Goal: Task Accomplishment & Management: Use online tool/utility

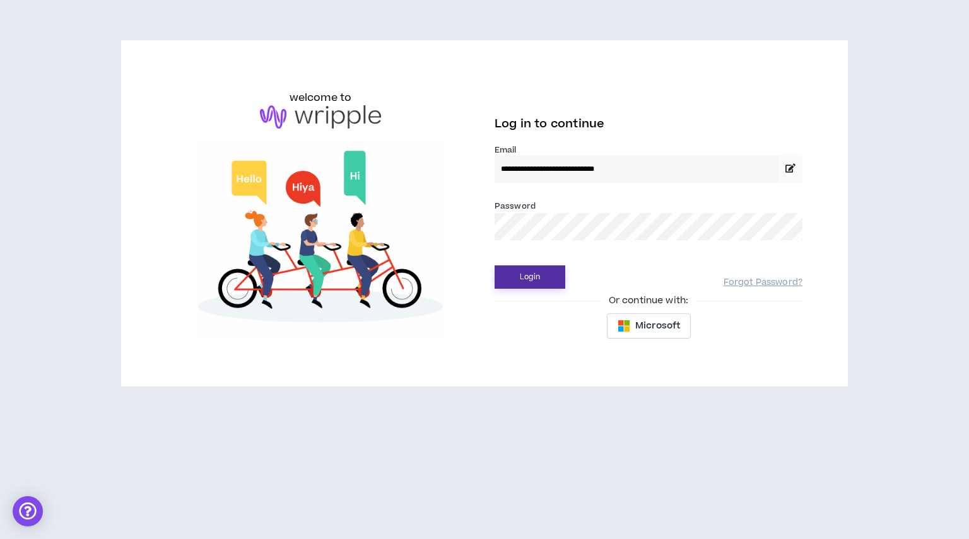
click at [524, 277] on button "Login" at bounding box center [530, 277] width 71 height 23
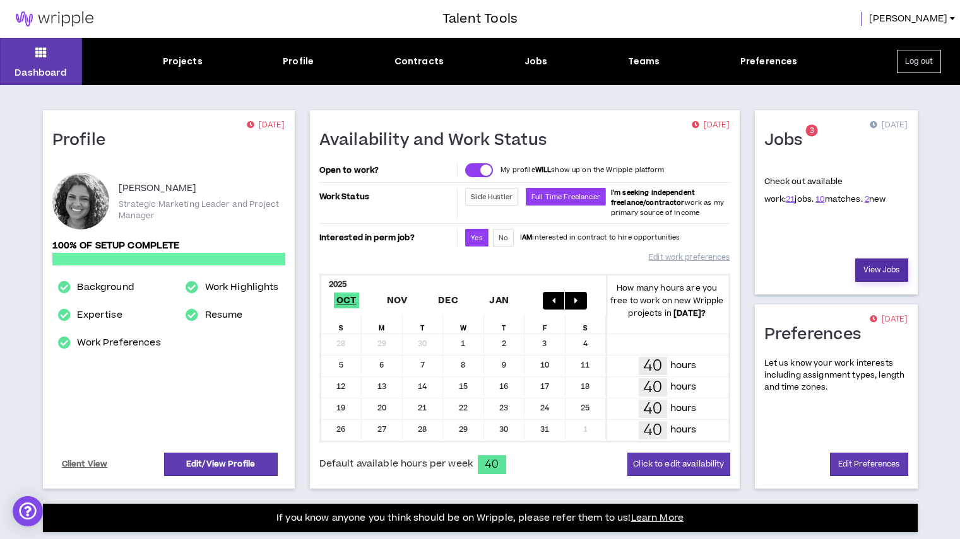
click at [874, 276] on link "View Jobs" at bounding box center [881, 270] width 53 height 23
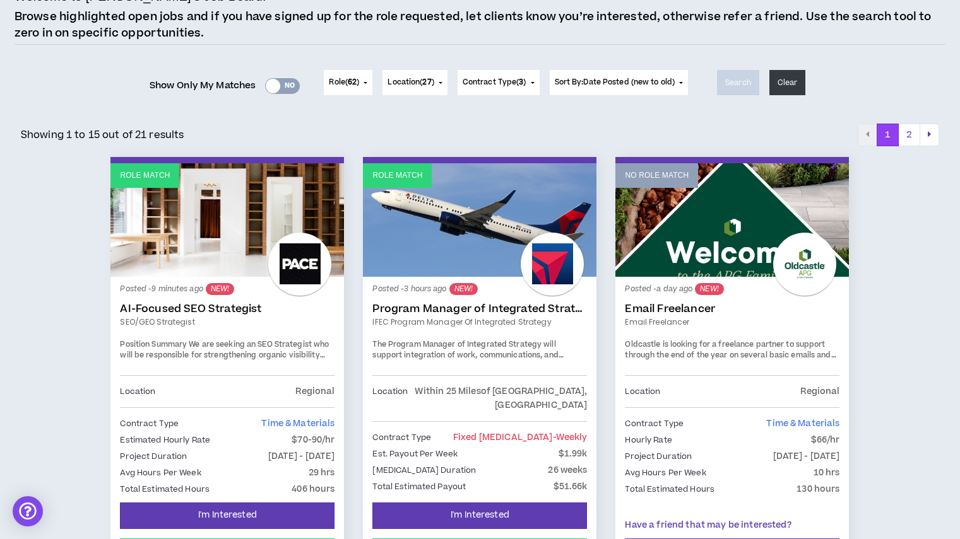
scroll to position [103, 0]
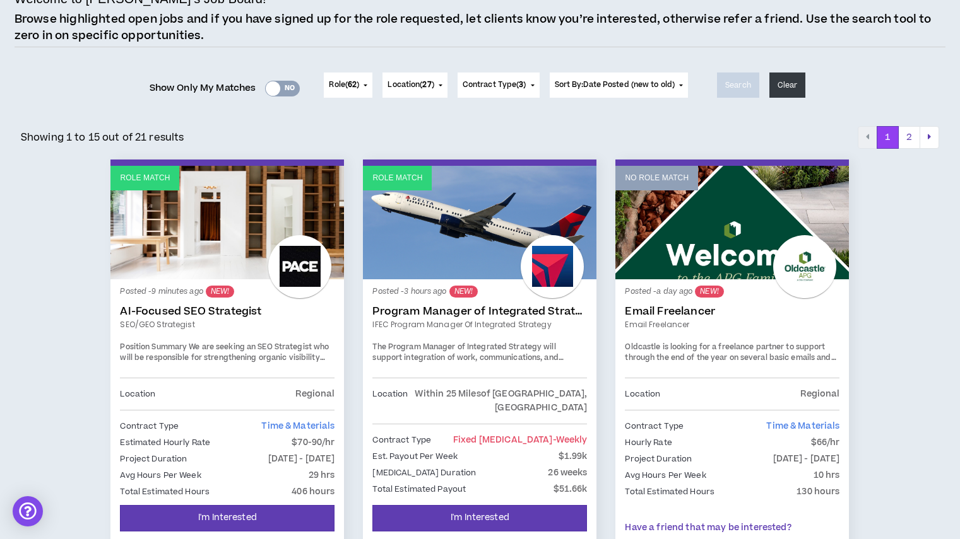
click at [204, 309] on link "AI-Focused SEO Strategist" at bounding box center [227, 311] width 214 height 13
